Goal: Task Accomplishment & Management: Manage account settings

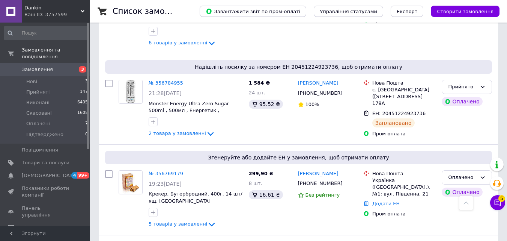
scroll to position [602, 0]
click at [43, 120] on span "Оплачені" at bounding box center [38, 123] width 24 height 7
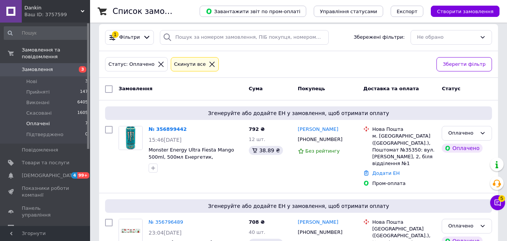
scroll to position [3, 0]
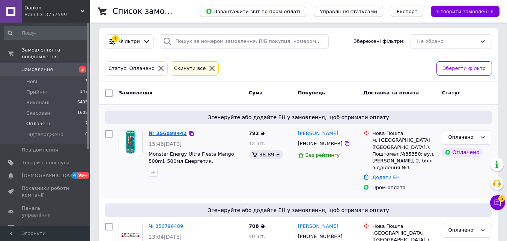
click at [177, 135] on link "№ 356899442" at bounding box center [168, 133] width 38 height 6
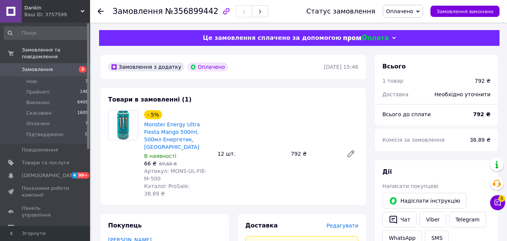
click at [101, 11] on use at bounding box center [101, 11] width 6 height 6
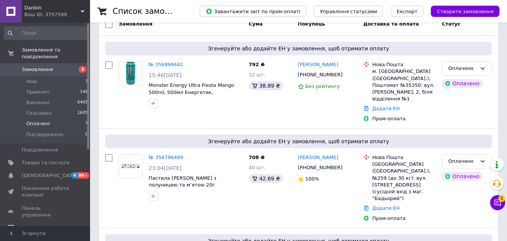
scroll to position [125, 0]
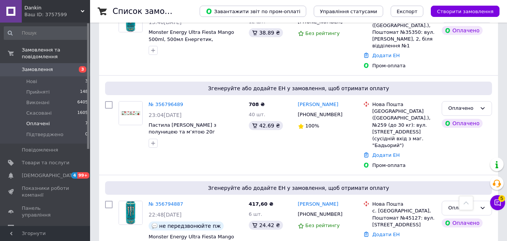
click at [39, 120] on span "Оплачені" at bounding box center [38, 123] width 24 height 7
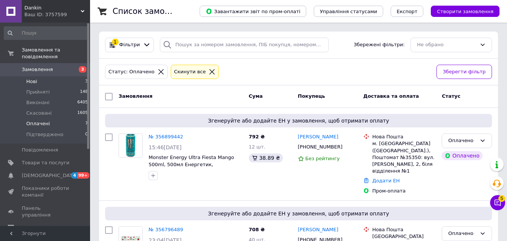
click at [31, 78] on span "Нові" at bounding box center [31, 81] width 11 height 7
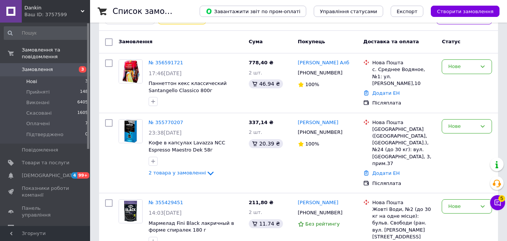
scroll to position [76, 0]
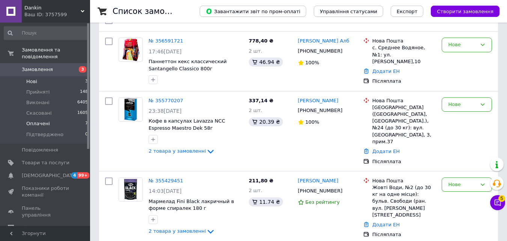
click at [38, 120] on span "Оплачені" at bounding box center [38, 123] width 24 height 7
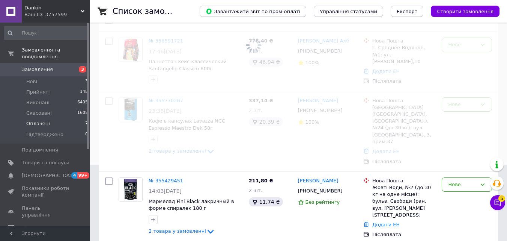
click at [35, 120] on span "Оплачені" at bounding box center [38, 123] width 24 height 7
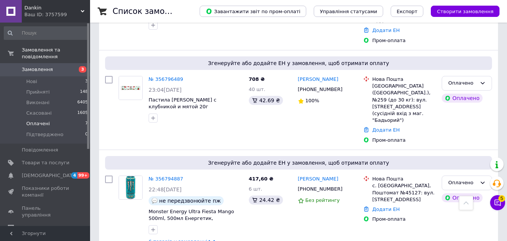
scroll to position [150, 0]
click at [37, 120] on span "Оплачені" at bounding box center [38, 123] width 24 height 7
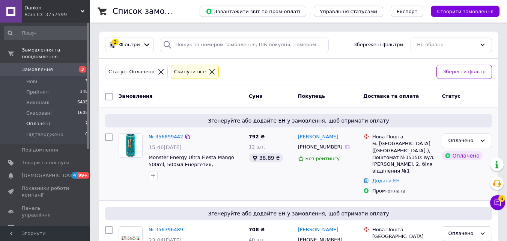
click at [170, 137] on link "№ 356899442" at bounding box center [166, 137] width 35 height 6
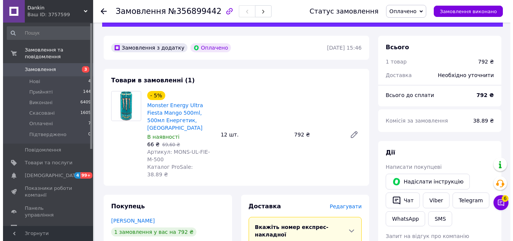
scroll to position [20, 0]
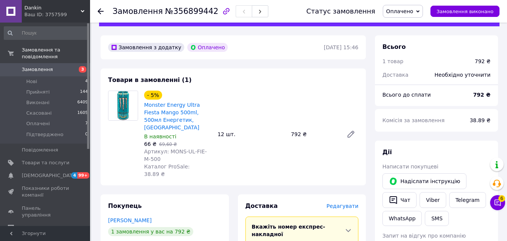
click at [351, 203] on span "Редагувати" at bounding box center [343, 206] width 32 height 6
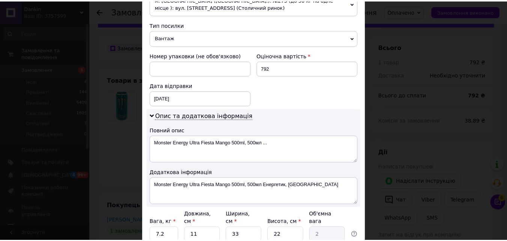
scroll to position [349, 0]
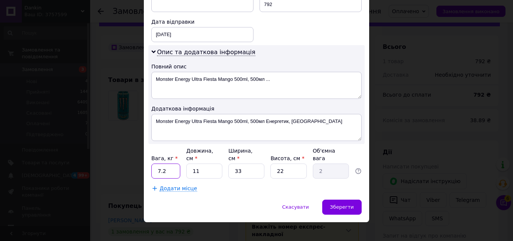
click at [170, 163] on input "7.2" at bounding box center [165, 170] width 29 height 15
click at [202, 165] on input "11" at bounding box center [204, 170] width 36 height 15
type input "1"
type input "0.18"
type input "7"
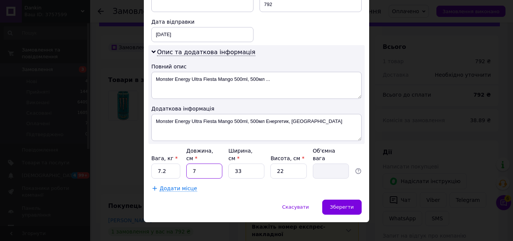
type input "1.27"
type input "2"
type input "0.36"
type input "27"
type input "4.9"
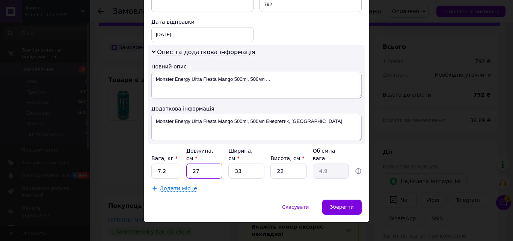
type input "27"
click at [247, 165] on input "33" at bounding box center [246, 170] width 36 height 15
type input "3"
type input "0.45"
type input "2"
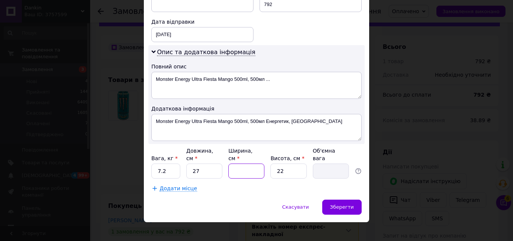
type input "0.3"
type input "20"
type input "2.97"
type input "20"
click at [290, 164] on input "22" at bounding box center [288, 170] width 36 height 15
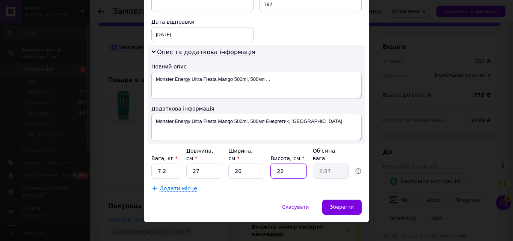
type input "2"
type input "0.27"
type input "1"
type input "0.14"
type input "17"
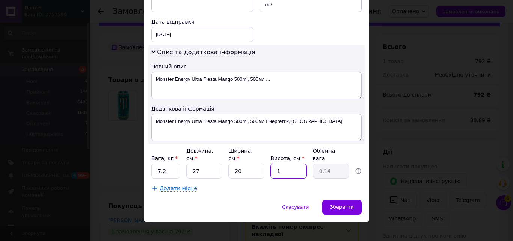
type input "2.3"
type input "17"
click at [158, 163] on input "7.2" at bounding box center [165, 170] width 29 height 15
click at [172, 166] on input "6.2" at bounding box center [165, 170] width 29 height 15
type input "6.4"
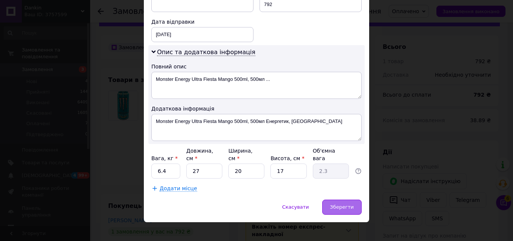
click at [342, 204] on span "Зберегти" at bounding box center [342, 207] width 24 height 6
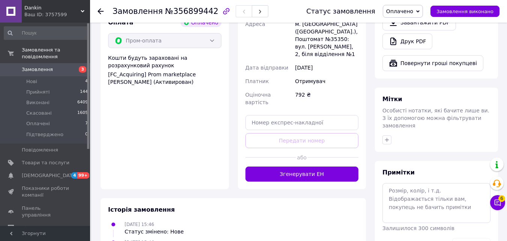
scroll to position [307, 0]
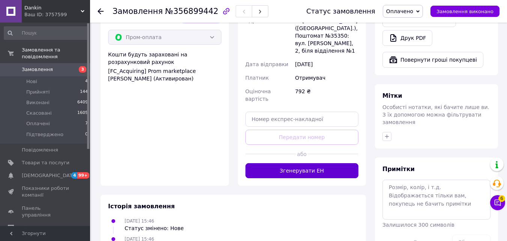
click at [320, 163] on button "Згенерувати ЕН" at bounding box center [301, 170] width 113 height 15
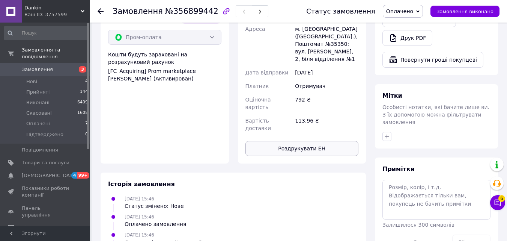
click at [329, 141] on button "Роздрукувати ЕН" at bounding box center [301, 148] width 113 height 15
click at [413, 11] on span "Оплачено" at bounding box center [399, 11] width 27 height 6
click at [413, 29] on li "Прийнято" at bounding box center [405, 26] width 45 height 11
click at [44, 120] on span "Оплачені" at bounding box center [38, 123] width 24 height 7
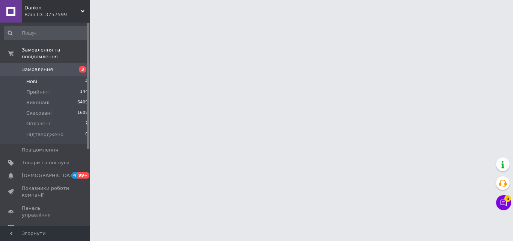
click at [53, 76] on li "Нові 4" at bounding box center [46, 81] width 92 height 11
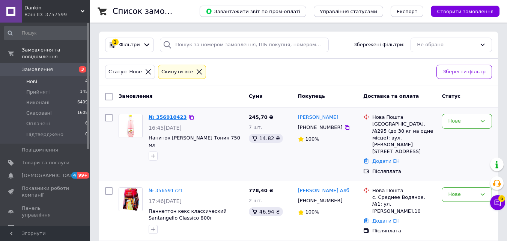
click at [172, 116] on link "№ 356910423" at bounding box center [168, 117] width 38 height 6
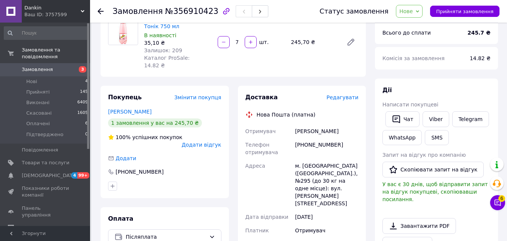
scroll to position [91, 0]
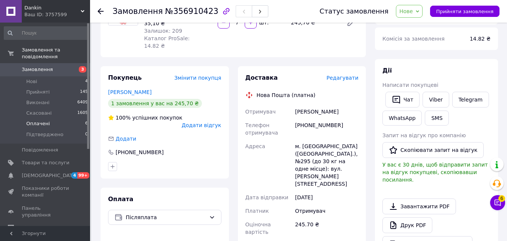
click at [44, 120] on span "Оплачені" at bounding box center [38, 123] width 24 height 7
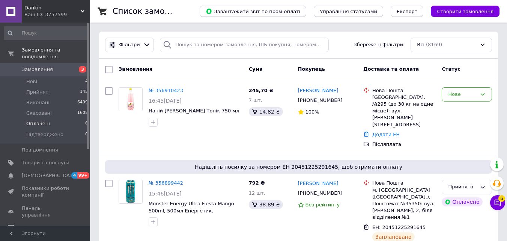
click at [33, 120] on span "Оплачені" at bounding box center [38, 123] width 24 height 7
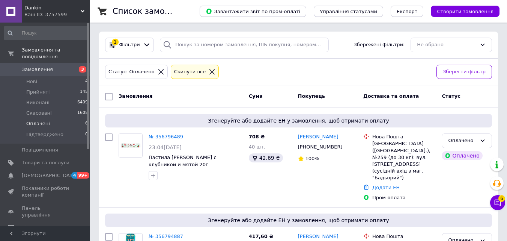
click at [36, 120] on span "Оплачені" at bounding box center [38, 123] width 24 height 7
